Goal: Information Seeking & Learning: Learn about a topic

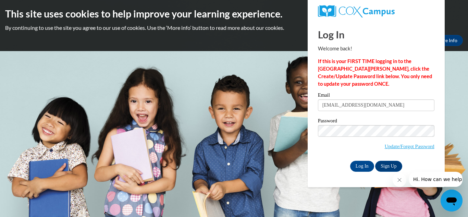
type input "jameciamckinley66@gmail.com"
click at [357, 170] on input "Log In" at bounding box center [362, 166] width 24 height 11
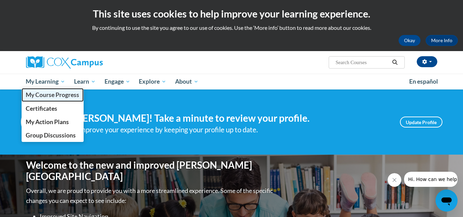
click at [34, 97] on span "My Course Progress" at bounding box center [52, 94] width 53 height 7
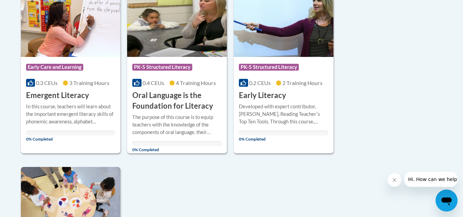
scroll to position [177, 0]
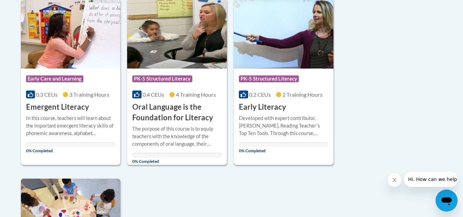
click at [277, 79] on span "PK-5 Structured Literacy" at bounding box center [269, 78] width 60 height 7
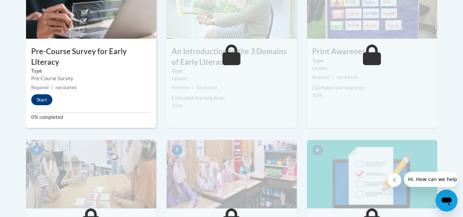
drag, startPoint x: 468, startPoint y: 27, endPoint x: 467, endPoint y: 101, distance: 74.1
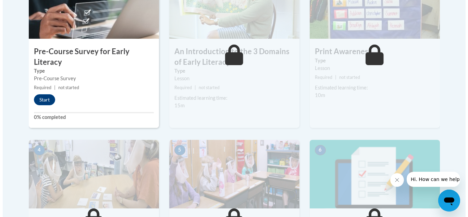
scroll to position [261, 0]
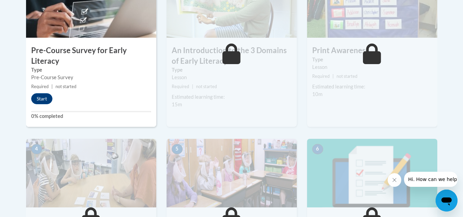
click at [46, 92] on div "1 Pre-Course Survey for Early Literacy Type Pre-Course Survey Required | not st…" at bounding box center [91, 48] width 130 height 158
click at [44, 97] on button "Start" at bounding box center [41, 98] width 21 height 11
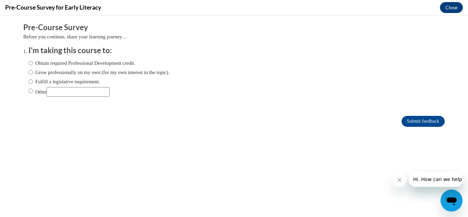
scroll to position [0, 0]
click at [29, 66] on label "Obtain required Professional Development credit." at bounding box center [81, 63] width 107 height 8
click at [29, 66] on input "Obtain required Professional Development credit." at bounding box center [30, 63] width 4 height 8
radio input "true"
click at [411, 124] on input "Submit feedback" at bounding box center [423, 121] width 43 height 11
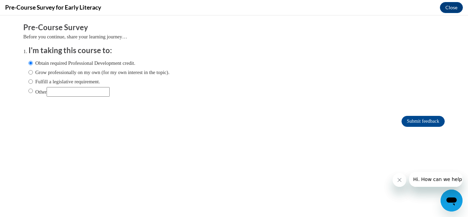
click at [396, 186] on button "Close message from company" at bounding box center [400, 180] width 14 height 14
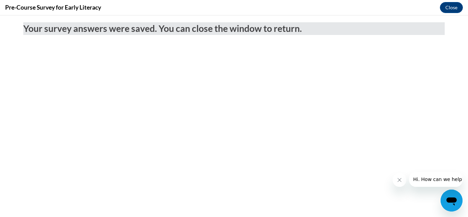
click at [398, 180] on icon "Close message from company" at bounding box center [399, 179] width 5 height 5
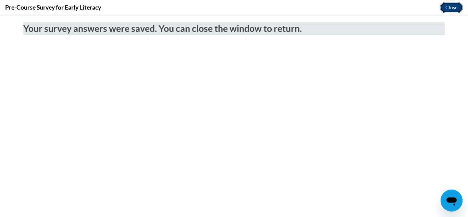
click at [446, 7] on button "Close" at bounding box center [451, 7] width 23 height 11
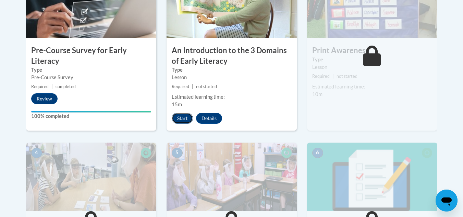
click at [181, 123] on button "Start" at bounding box center [182, 118] width 21 height 11
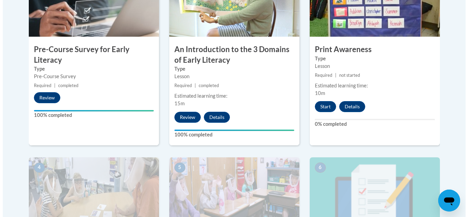
scroll to position [263, 0]
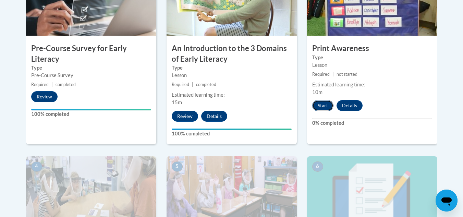
click at [321, 105] on button "Start" at bounding box center [322, 105] width 21 height 11
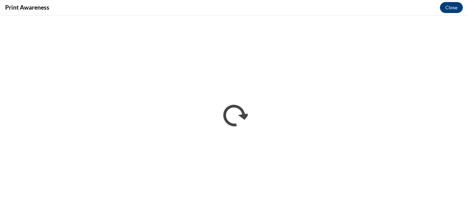
scroll to position [0, 0]
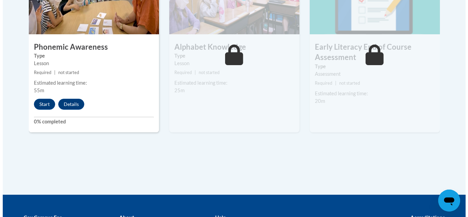
scroll to position [453, 0]
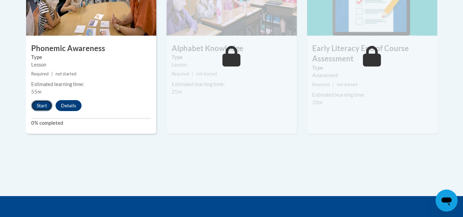
click at [43, 106] on button "Start" at bounding box center [41, 105] width 21 height 11
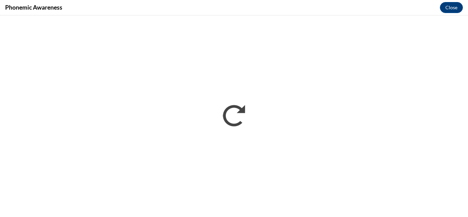
scroll to position [0, 0]
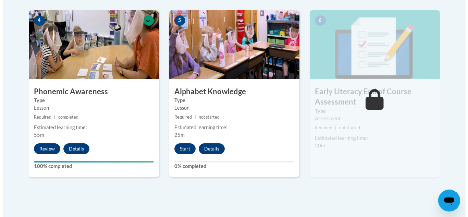
scroll to position [417, 0]
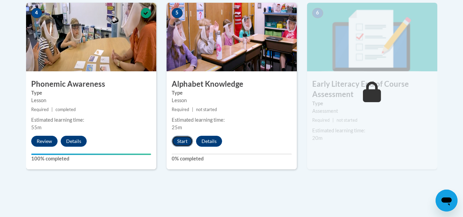
click at [185, 144] on button "Start" at bounding box center [182, 141] width 21 height 11
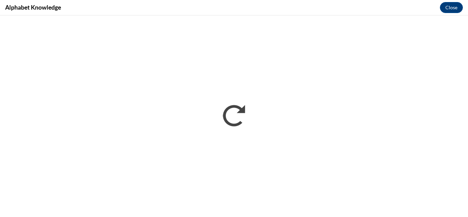
scroll to position [0, 0]
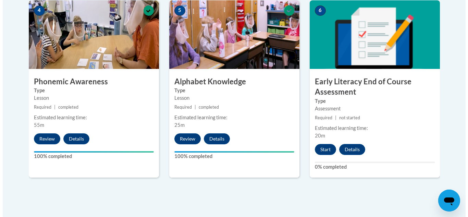
scroll to position [427, 0]
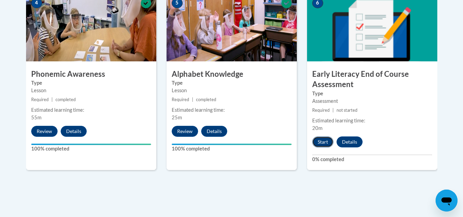
click at [329, 140] on button "Start" at bounding box center [322, 141] width 21 height 11
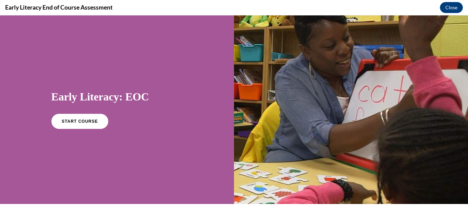
scroll to position [0, 0]
click at [68, 119] on span "START COURSE" at bounding box center [80, 121] width 38 height 5
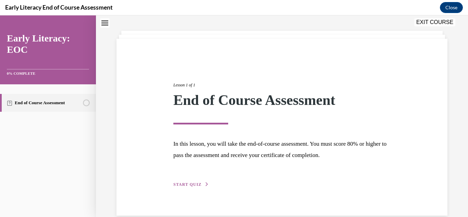
scroll to position [41, 0]
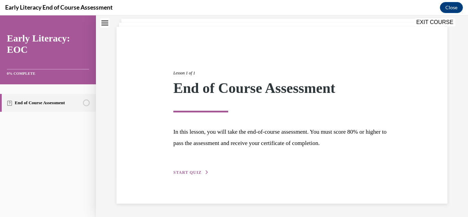
click at [194, 170] on span "START QUIZ" at bounding box center [188, 172] width 28 height 5
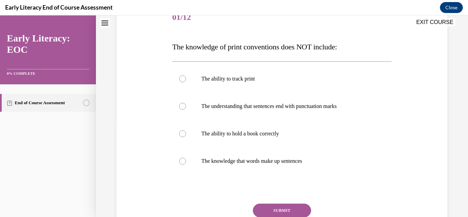
scroll to position [92, 0]
click at [299, 131] on p "The ability to hold a book correctly" at bounding box center [289, 133] width 174 height 7
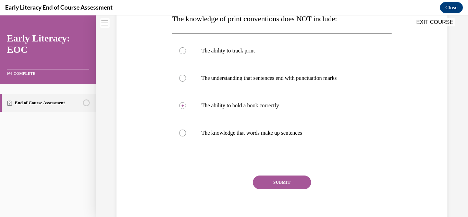
scroll to position [129, 0]
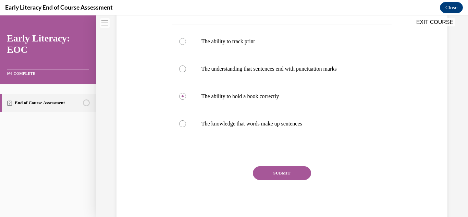
click at [270, 170] on button "SUBMIT" at bounding box center [282, 173] width 58 height 14
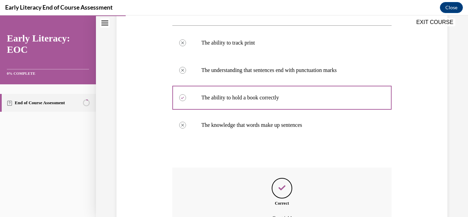
scroll to position [203, 0]
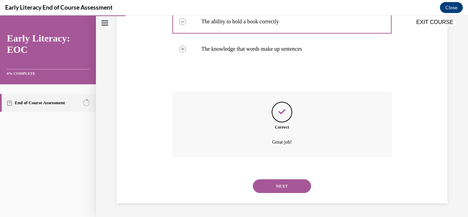
click at [275, 190] on button "NEXT" at bounding box center [282, 186] width 58 height 14
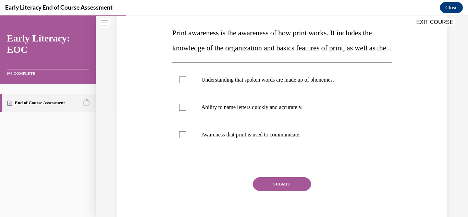
scroll to position [107, 0]
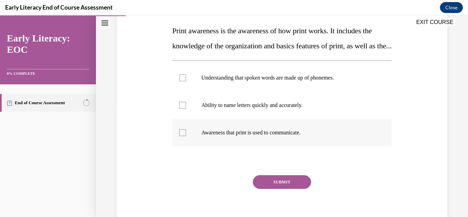
click at [290, 136] on p "Awareness that print is used to communicate." at bounding box center [289, 132] width 174 height 7
click at [269, 189] on button "SUBMIT" at bounding box center [282, 182] width 58 height 14
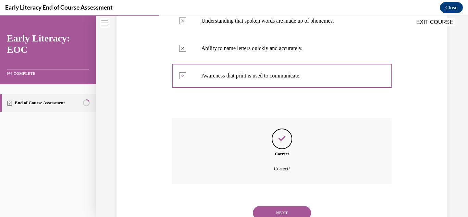
scroll to position [206, 0]
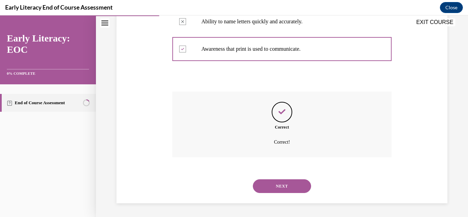
click at [269, 193] on button "NEXT" at bounding box center [282, 186] width 58 height 14
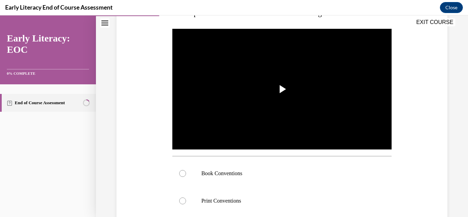
scroll to position [126, 0]
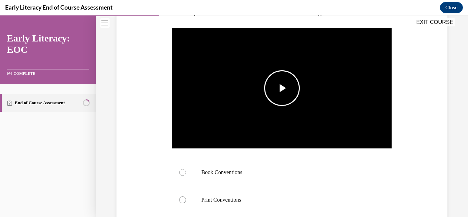
click at [282, 88] on span "Video player" at bounding box center [282, 88] width 0 height 0
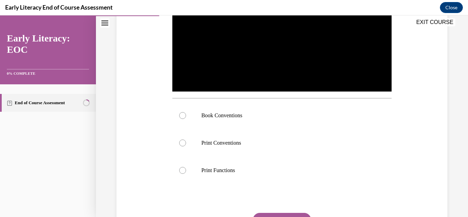
scroll to position [186, 0]
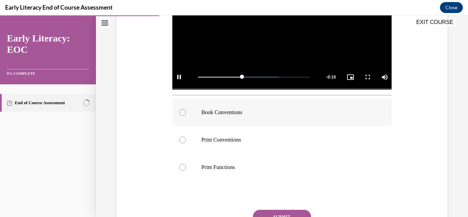
click at [214, 109] on p "Book Conventions" at bounding box center [289, 112] width 174 height 7
click at [270, 210] on button "SUBMIT" at bounding box center [282, 217] width 58 height 14
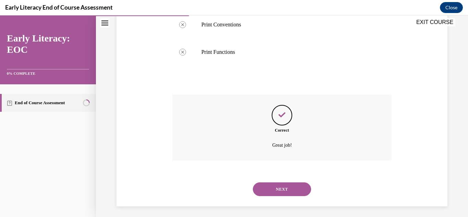
scroll to position [303, 0]
click at [285, 189] on button "NEXT" at bounding box center [282, 188] width 58 height 14
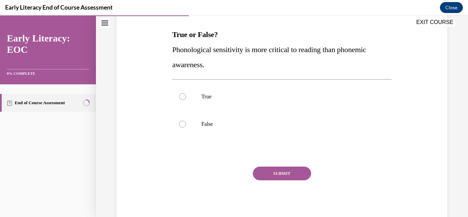
scroll to position [105, 0]
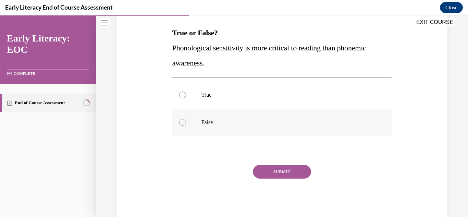
click at [209, 121] on p "False" at bounding box center [289, 122] width 174 height 7
click at [273, 176] on button "SUBMIT" at bounding box center [282, 172] width 58 height 14
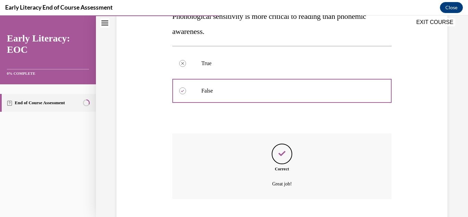
scroll to position [179, 0]
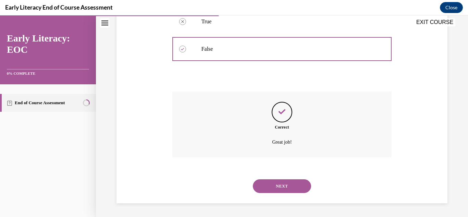
click at [272, 188] on button "NEXT" at bounding box center [282, 186] width 58 height 14
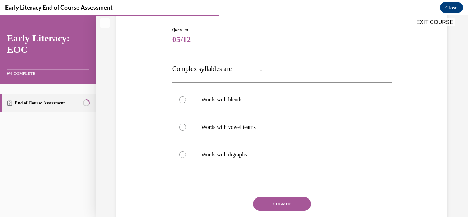
scroll to position [71, 0]
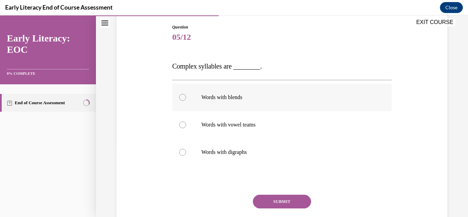
click at [287, 96] on p "Words with blends" at bounding box center [289, 97] width 174 height 7
click at [285, 207] on button "SUBMIT" at bounding box center [282, 202] width 58 height 14
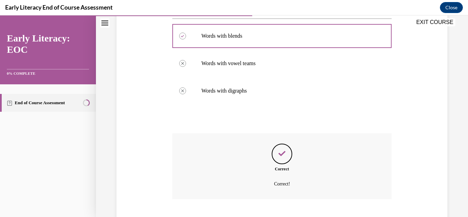
scroll to position [175, 0]
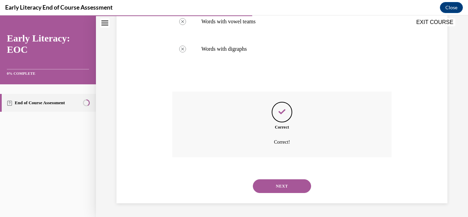
click at [285, 184] on button "NEXT" at bounding box center [282, 186] width 58 height 14
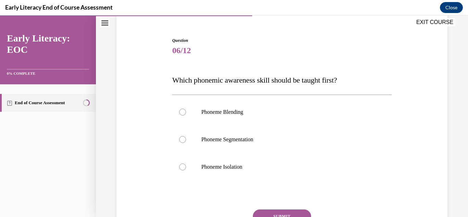
scroll to position [60, 0]
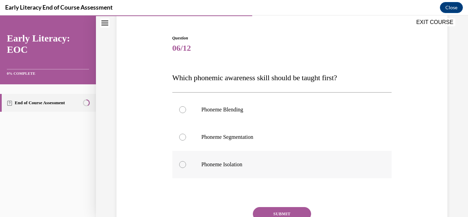
click at [260, 160] on div at bounding box center [282, 164] width 220 height 27
click at [281, 213] on button "SUBMIT" at bounding box center [282, 214] width 58 height 14
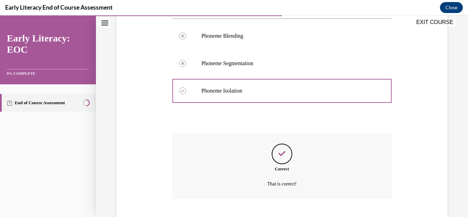
scroll to position [176, 0]
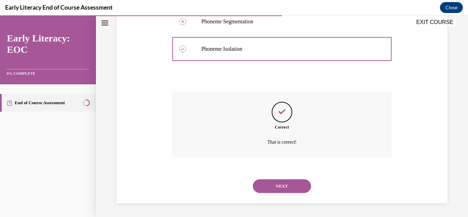
click at [273, 188] on button "NEXT" at bounding box center [282, 186] width 58 height 14
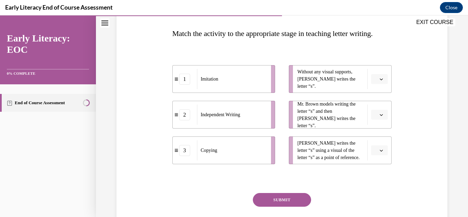
scroll to position [109, 0]
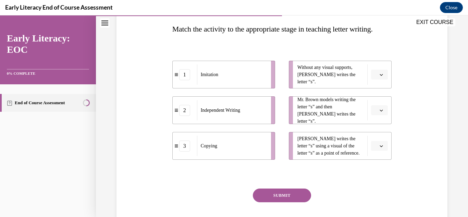
click at [263, 120] on div "Independent Writing" at bounding box center [232, 110] width 70 height 20
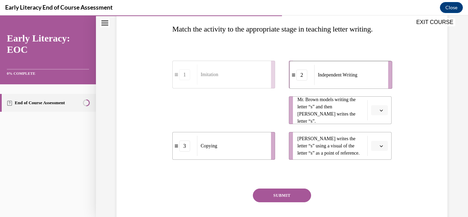
drag, startPoint x: 244, startPoint y: 126, endPoint x: 362, endPoint y: 91, distance: 123.0
click at [362, 85] on div "Independent Writing" at bounding box center [349, 75] width 70 height 20
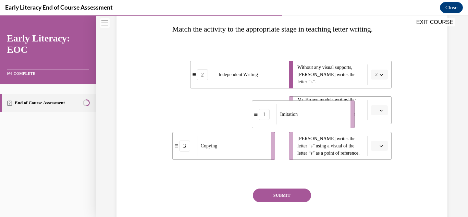
drag, startPoint x: 258, startPoint y: 125, endPoint x: 338, endPoint y: 129, distance: 79.7
click at [338, 124] on div "Imitation" at bounding box center [312, 114] width 70 height 20
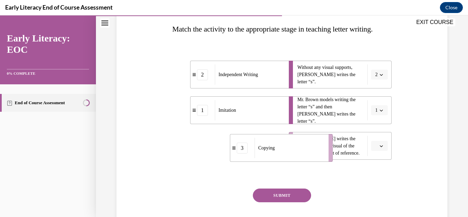
drag, startPoint x: 235, startPoint y: 167, endPoint x: 293, endPoint y: 169, distance: 57.7
click at [293, 158] on div "Copying" at bounding box center [290, 148] width 70 height 20
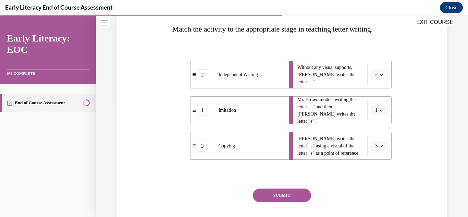
click at [283, 202] on button "SUBMIT" at bounding box center [282, 196] width 58 height 14
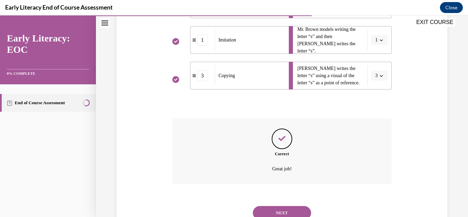
scroll to position [221, 0]
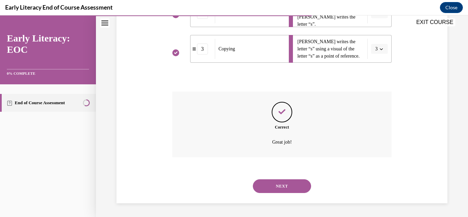
click at [290, 187] on button "NEXT" at bounding box center [282, 186] width 58 height 14
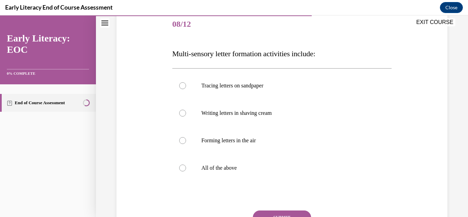
scroll to position [87, 0]
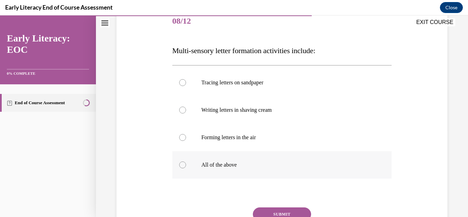
click at [216, 166] on p "All of the above" at bounding box center [289, 165] width 174 height 7
click at [282, 209] on button "SUBMIT" at bounding box center [282, 214] width 58 height 14
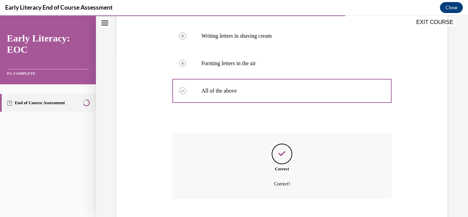
scroll to position [203, 0]
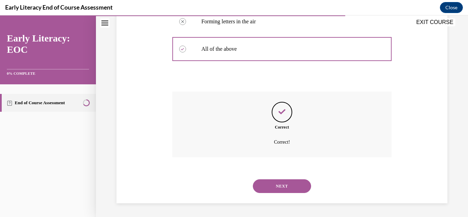
click at [281, 185] on button "NEXT" at bounding box center [282, 186] width 58 height 14
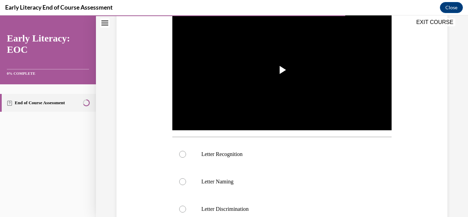
scroll to position [148, 0]
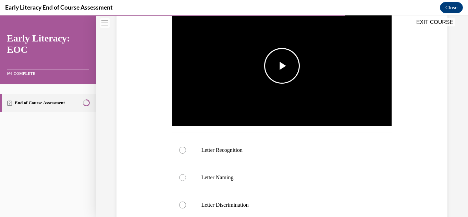
click at [282, 66] on span "Video player" at bounding box center [282, 66] width 0 height 0
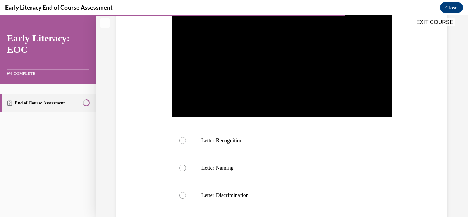
scroll to position [160, 0]
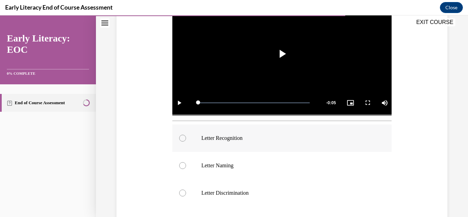
click at [248, 137] on p "Letter Recognition" at bounding box center [289, 138] width 174 height 7
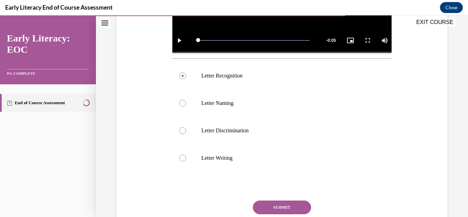
scroll to position [225, 0]
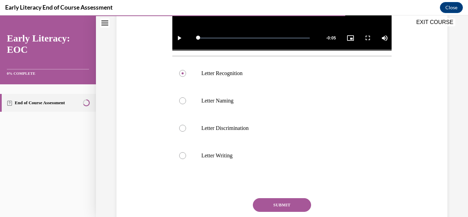
click at [277, 200] on button "SUBMIT" at bounding box center [282, 205] width 58 height 14
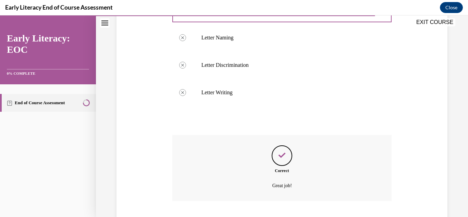
scroll to position [330, 0]
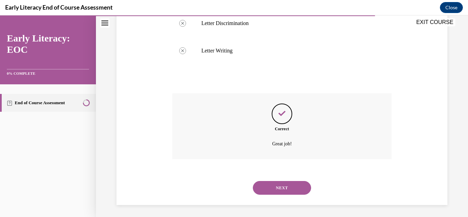
click at [285, 181] on button "NEXT" at bounding box center [282, 188] width 58 height 14
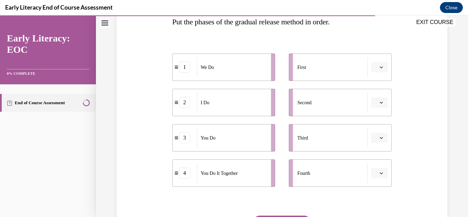
scroll to position [118, 0]
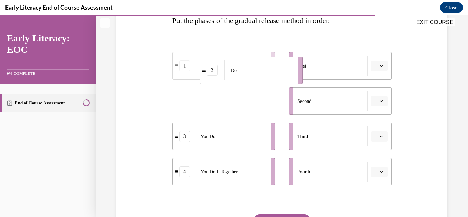
drag, startPoint x: 229, startPoint y: 106, endPoint x: 260, endPoint y: 74, distance: 44.1
click at [260, 74] on div "I Do" at bounding box center [260, 70] width 70 height 20
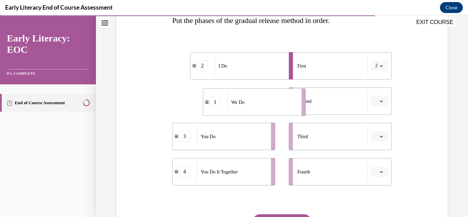
drag, startPoint x: 235, startPoint y: 102, endPoint x: 266, endPoint y: 102, distance: 30.9
click at [266, 102] on div "We Do" at bounding box center [263, 102] width 70 height 20
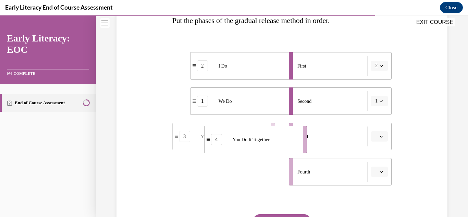
drag, startPoint x: 247, startPoint y: 167, endPoint x: 279, endPoint y: 134, distance: 45.6
click at [279, 134] on div "You Do It Together" at bounding box center [264, 140] width 70 height 20
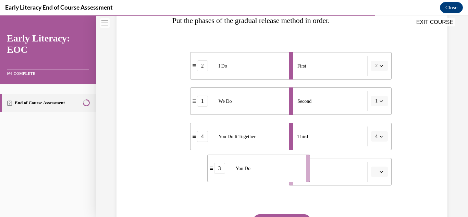
drag, startPoint x: 262, startPoint y: 178, endPoint x: 297, endPoint y: 175, distance: 35.1
click at [297, 175] on div "You Do" at bounding box center [267, 168] width 70 height 20
click at [459, 119] on div "Question 10/12 Put the phases of the gradual release method in order. 2 I Do 1 …" at bounding box center [282, 101] width 372 height 365
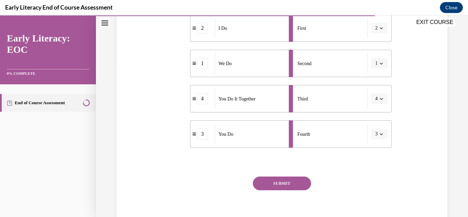
scroll to position [169, 0]
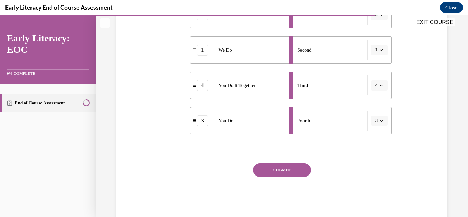
click at [275, 179] on div "SUBMIT" at bounding box center [282, 180] width 220 height 34
click at [278, 169] on button "SUBMIT" at bounding box center [282, 170] width 58 height 14
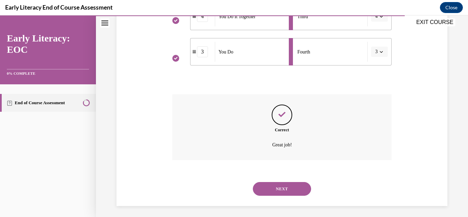
scroll to position [240, 0]
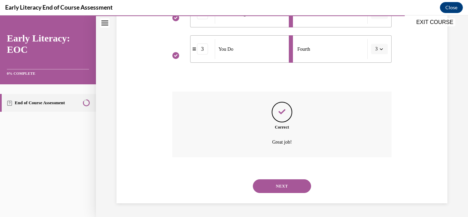
click at [279, 193] on button "NEXT" at bounding box center [282, 186] width 58 height 14
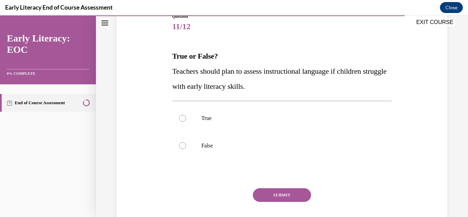
scroll to position [82, 0]
click at [243, 126] on div at bounding box center [282, 117] width 220 height 27
click at [281, 201] on button "SUBMIT" at bounding box center [282, 195] width 58 height 14
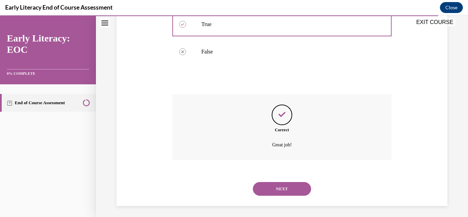
scroll to position [179, 0]
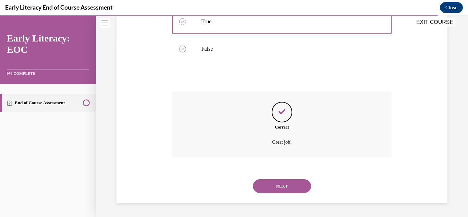
click at [282, 177] on div "NEXT" at bounding box center [282, 185] width 220 height 27
click at [277, 191] on button "NEXT" at bounding box center [282, 186] width 58 height 14
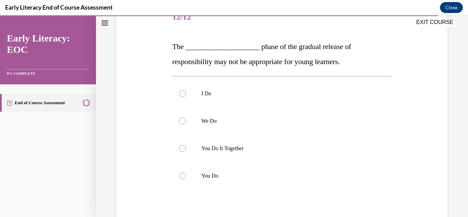
scroll to position [94, 0]
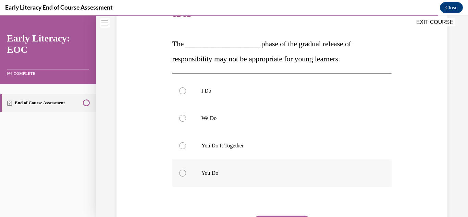
click at [254, 168] on div at bounding box center [282, 172] width 220 height 27
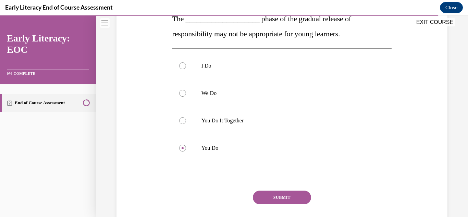
scroll to position [163, 0]
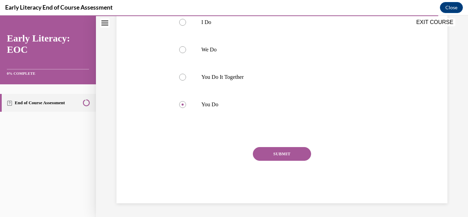
click at [290, 153] on button "SUBMIT" at bounding box center [282, 154] width 58 height 14
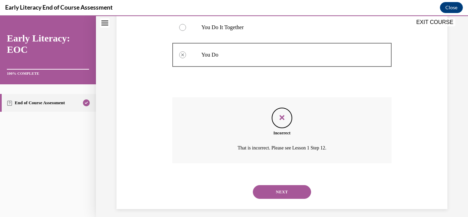
scroll to position [218, 0]
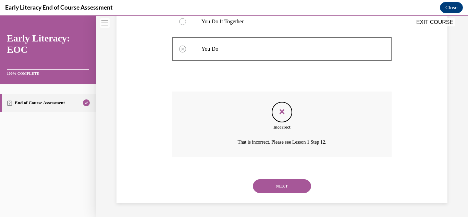
click at [293, 185] on button "NEXT" at bounding box center [282, 186] width 58 height 14
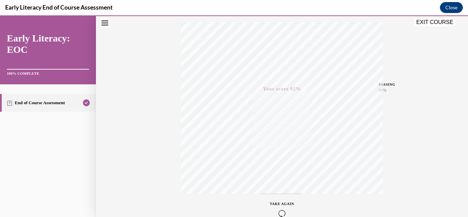
scroll to position [150, 0]
click at [421, 23] on button "EXIT COURSE" at bounding box center [435, 22] width 41 height 8
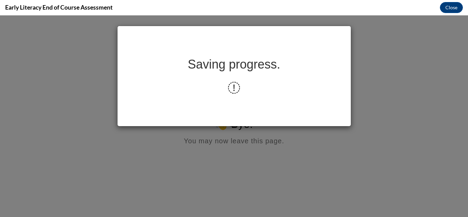
scroll to position [0, 0]
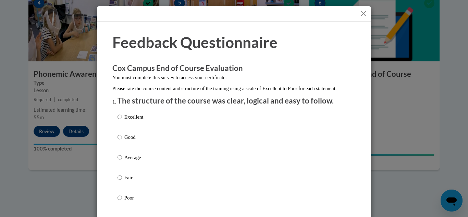
click at [130, 141] on p "Good" at bounding box center [133, 137] width 19 height 8
click at [122, 141] on input "Good" at bounding box center [120, 137] width 4 height 8
radio input "true"
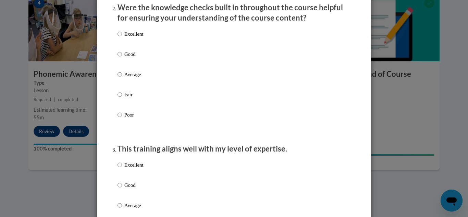
scroll to position [219, 0]
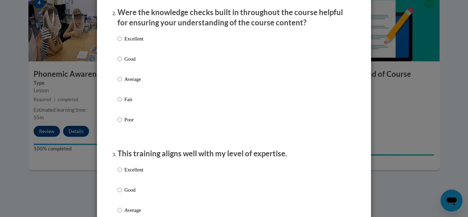
click at [120, 68] on label "Good" at bounding box center [131, 64] width 26 height 19
click at [120, 63] on input "Good" at bounding box center [120, 59] width 4 height 8
radio input "true"
click at [118, 194] on input "Good" at bounding box center [120, 190] width 4 height 8
radio input "true"
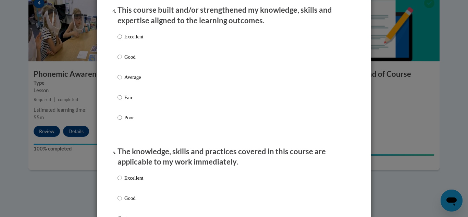
scroll to position [501, 0]
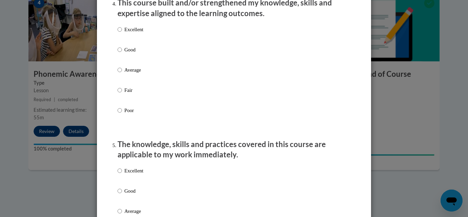
click at [121, 55] on label "Good" at bounding box center [131, 55] width 26 height 19
click at [121, 53] on input "Good" at bounding box center [120, 50] width 4 height 8
radio input "true"
click at [118, 195] on input "Good" at bounding box center [120, 191] width 4 height 8
radio input "true"
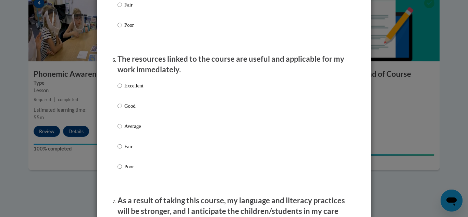
scroll to position [747, 0]
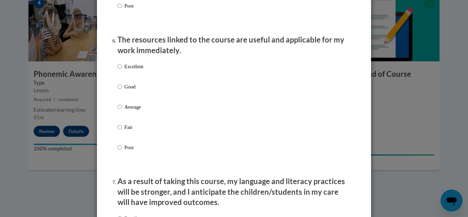
click at [124, 91] on p "Good" at bounding box center [133, 87] width 19 height 8
click at [122, 91] on input "Good" at bounding box center [120, 87] width 4 height 8
radio input "true"
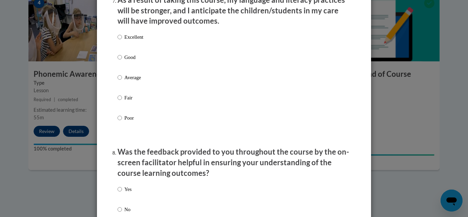
scroll to position [933, 0]
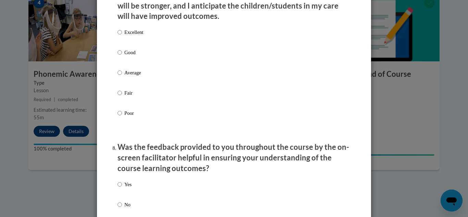
click at [138, 63] on label "Good" at bounding box center [131, 58] width 26 height 19
click at [122, 56] on input "Good" at bounding box center [120, 53] width 4 height 8
radio input "true"
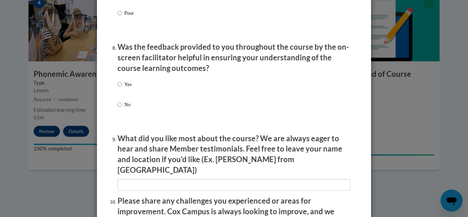
scroll to position [1072, 0]
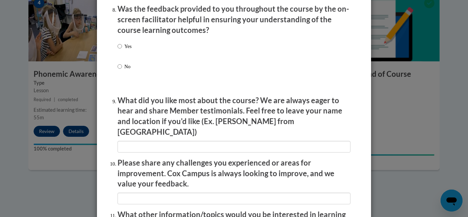
click at [124, 48] on p "Yes" at bounding box center [127, 47] width 7 height 8
click at [122, 48] on input "Yes" at bounding box center [120, 47] width 4 height 8
radio input "true"
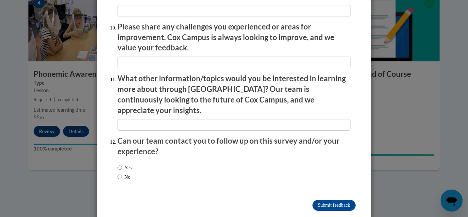
click at [129, 173] on label "No" at bounding box center [124, 177] width 13 height 8
click at [122, 173] on input "No" at bounding box center [120, 177] width 4 height 8
radio input "true"
click at [319, 200] on input "Submit feedback" at bounding box center [334, 205] width 43 height 11
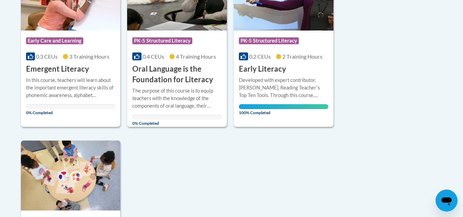
scroll to position [206, 0]
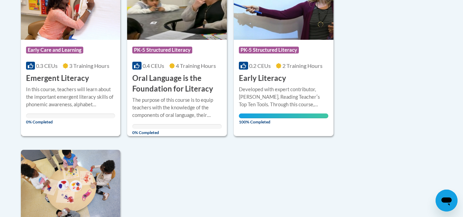
click at [95, 74] on div "Course Category: Early Care and Learning 0.3 CEUs 3 Training Hours COURSE Emerg…" at bounding box center [71, 62] width 100 height 44
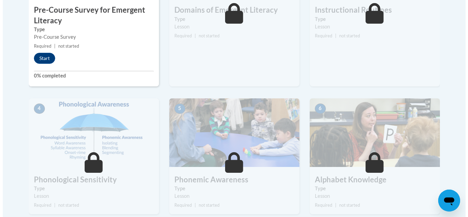
scroll to position [305, 0]
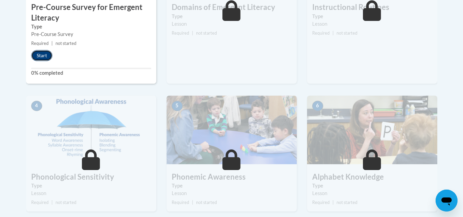
click at [41, 58] on button "Start" at bounding box center [41, 55] width 21 height 11
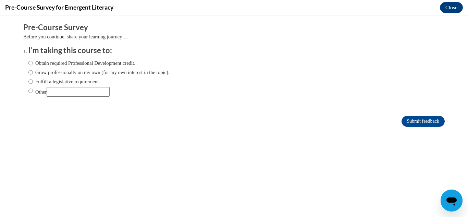
scroll to position [0, 0]
click at [42, 75] on label "Grow professionally on my own (for my own interest in the topic)." at bounding box center [98, 73] width 141 height 8
click at [33, 75] on input "Grow professionally on my own (for my own interest in the topic)." at bounding box center [30, 73] width 4 height 8
radio input "true"
click at [403, 121] on input "Submit feedback" at bounding box center [423, 121] width 43 height 11
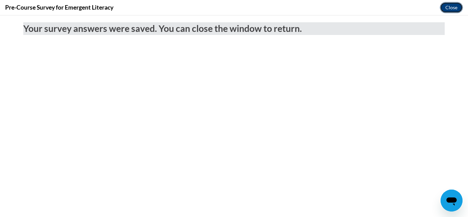
click at [441, 7] on button "Close" at bounding box center [451, 7] width 23 height 11
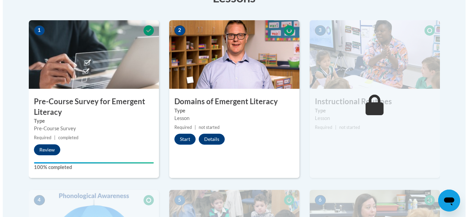
scroll to position [209, 0]
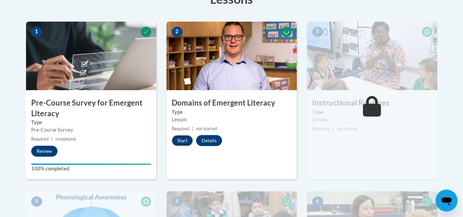
click at [186, 138] on button "Start" at bounding box center [182, 140] width 21 height 11
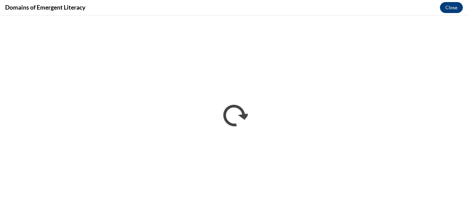
scroll to position [0, 0]
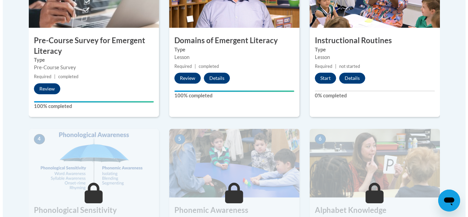
scroll to position [254, 0]
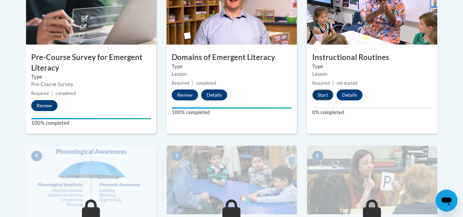
click at [317, 97] on button "Start" at bounding box center [322, 95] width 21 height 11
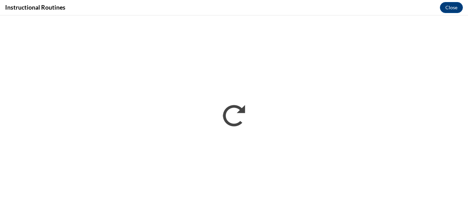
scroll to position [0, 0]
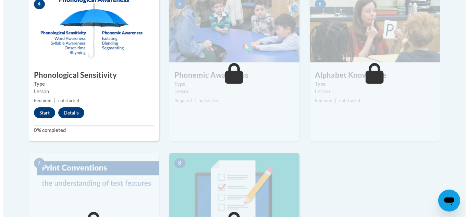
scroll to position [428, 0]
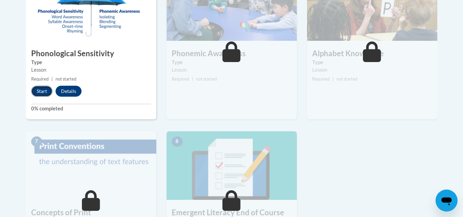
click at [38, 90] on button "Start" at bounding box center [41, 91] width 21 height 11
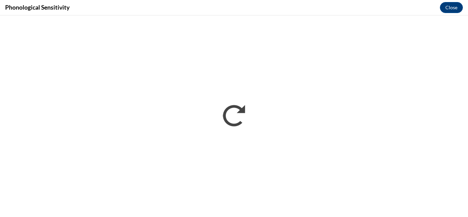
scroll to position [0, 0]
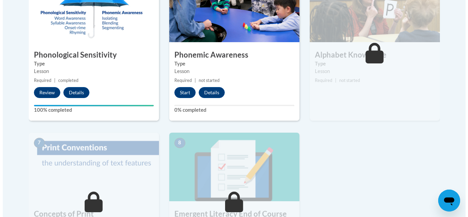
scroll to position [428, 0]
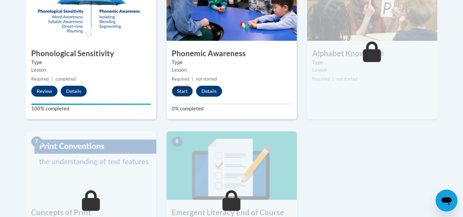
click at [191, 93] on button "Start" at bounding box center [182, 91] width 21 height 11
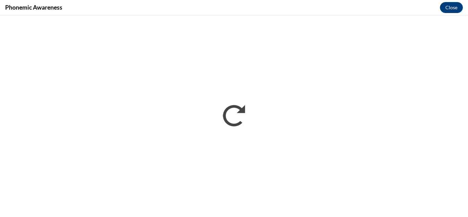
scroll to position [0, 0]
